Goal: Find contact information: Find contact information

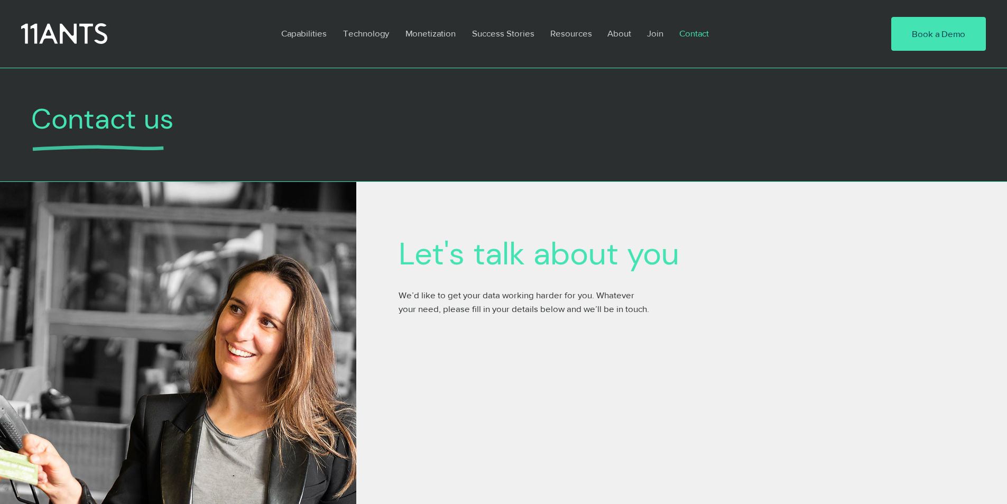
click at [694, 30] on p "Contact" at bounding box center [694, 33] width 40 height 24
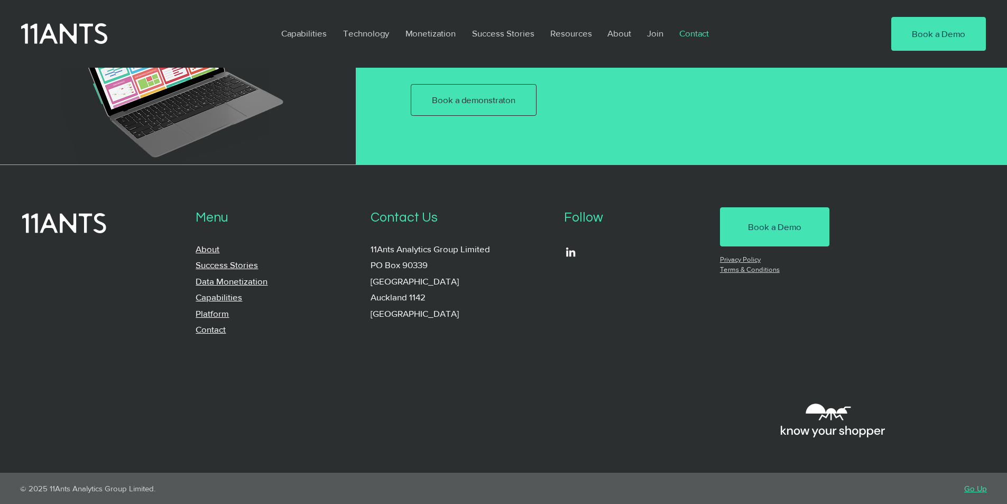
scroll to position [829, 0]
click at [206, 335] on p "Contact" at bounding box center [276, 329] width 160 height 16
click at [204, 333] on link "Contact" at bounding box center [211, 329] width 30 height 10
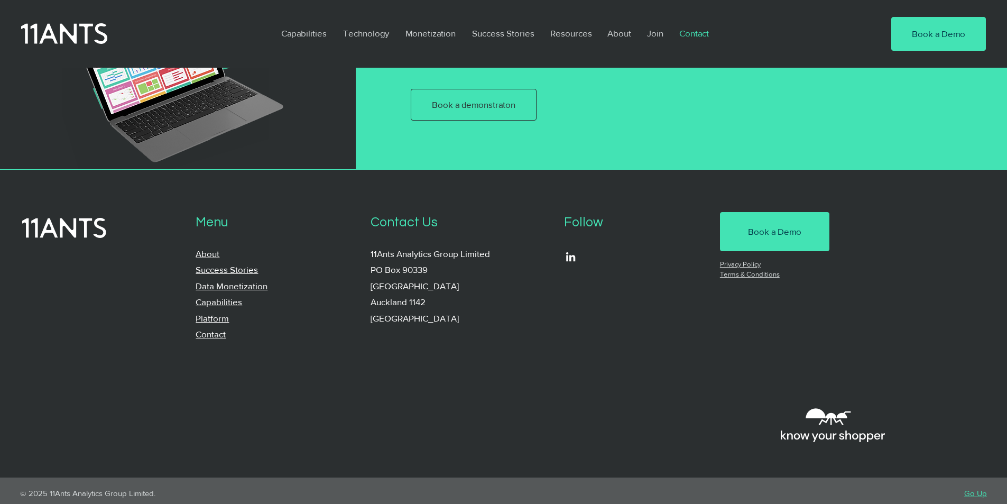
scroll to position [776, 0]
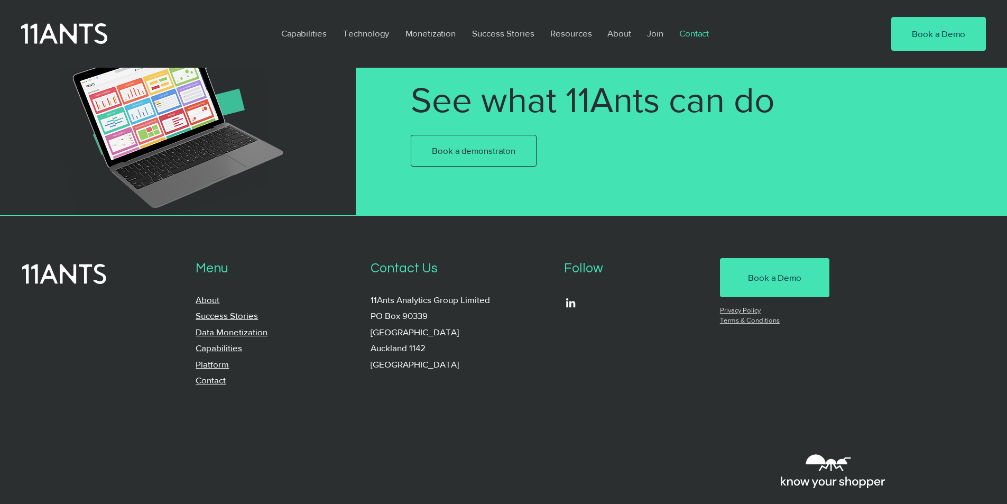
click at [213, 382] on link "Contact" at bounding box center [211, 380] width 30 height 10
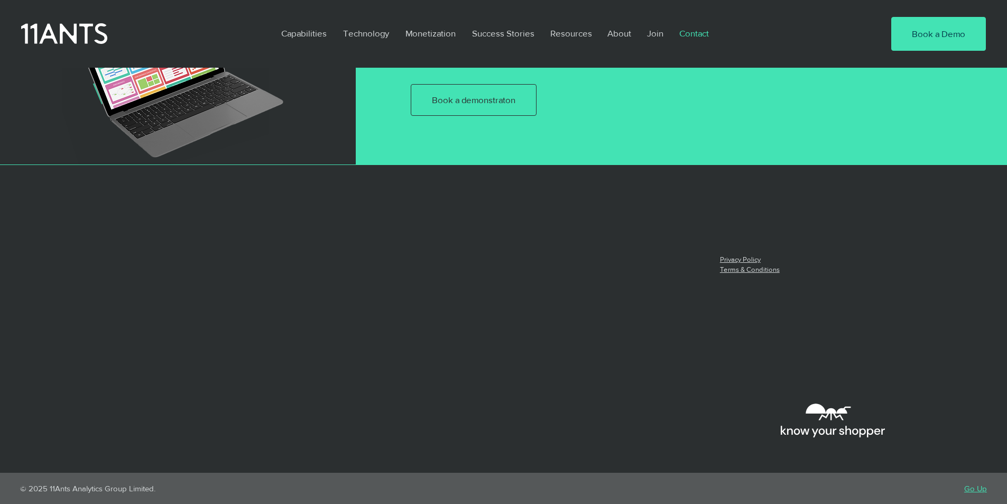
scroll to position [829, 0]
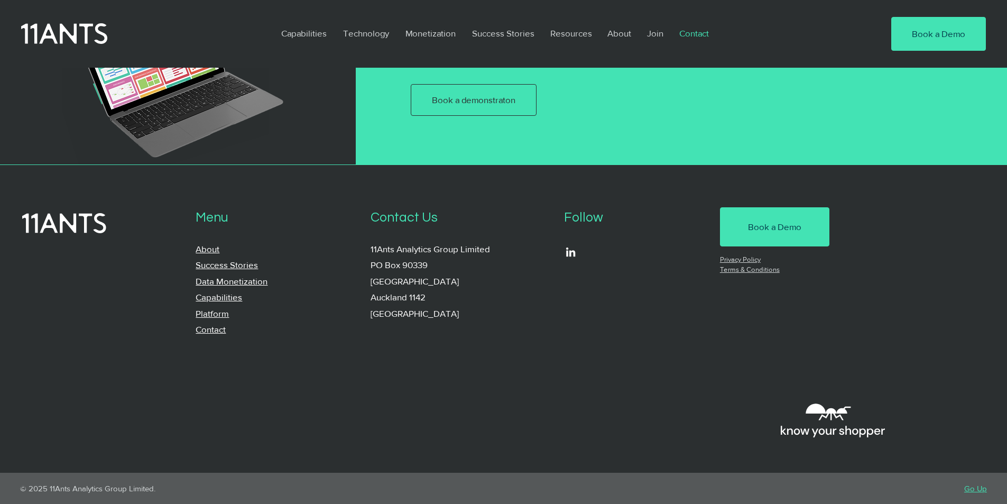
click at [730, 259] on link "Privacy Policy" at bounding box center [740, 259] width 41 height 8
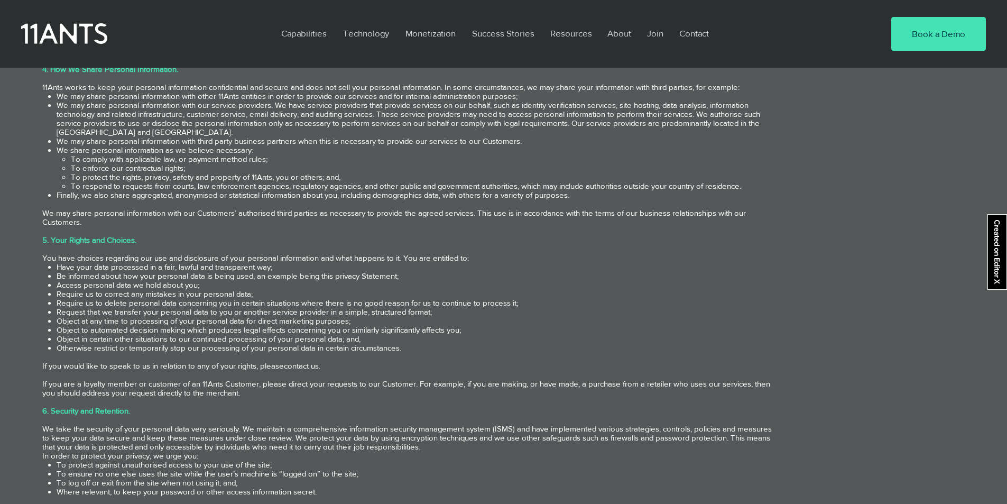
scroll to position [1233, 0]
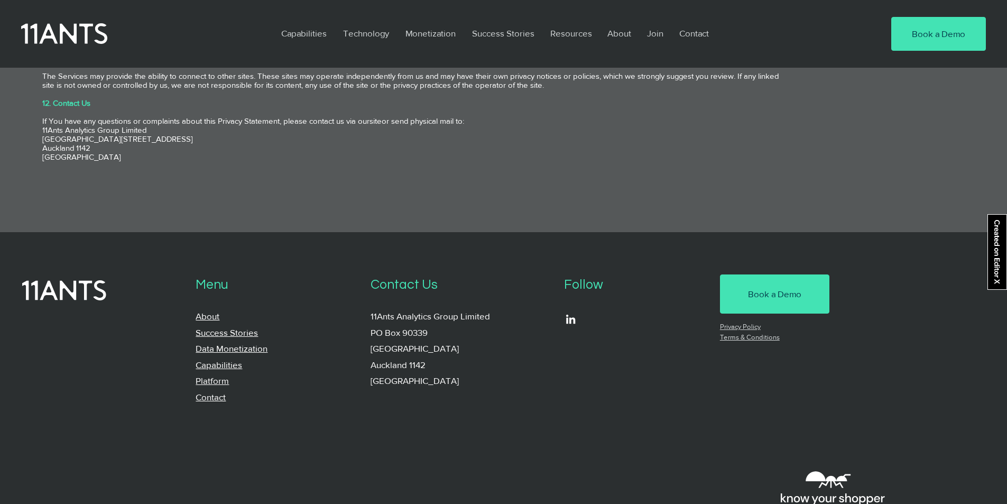
click at [747, 333] on link "Terms & Conditions" at bounding box center [750, 337] width 60 height 8
